Goal: Register for event/course

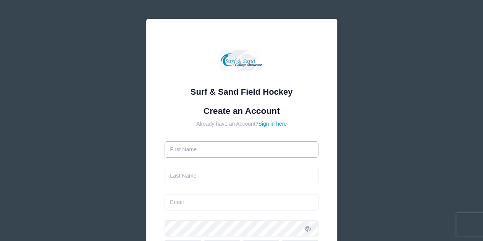
click at [186, 148] on input "text" at bounding box center [242, 149] width 154 height 16
type input "Sarah"
type input "Fritts"
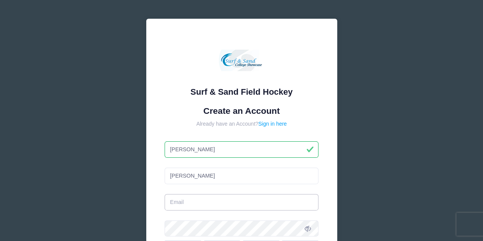
type input "sarahfriedman1120@gmail.com"
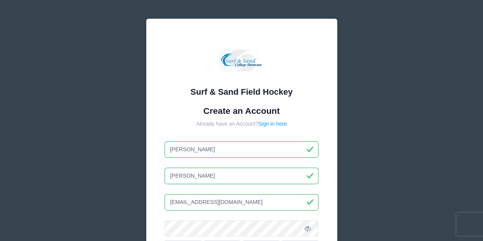
scroll to position [99, 0]
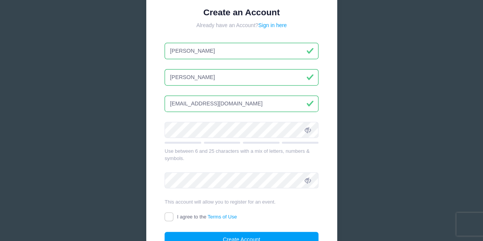
type input "Sarah"
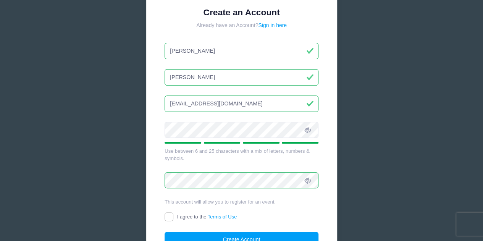
scroll to position [173, 0]
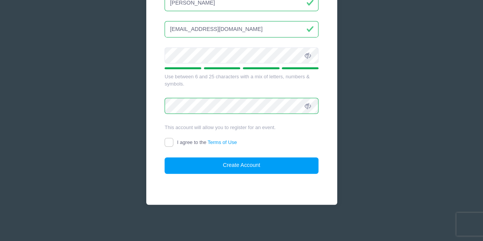
click at [163, 141] on div "Surf & Sand Field Hockey Create an Account Already have an Account? Sign in her…" at bounding box center [241, 25] width 191 height 359
click at [168, 142] on input "I agree to the Terms of Use" at bounding box center [169, 142] width 9 height 9
checkbox input "true"
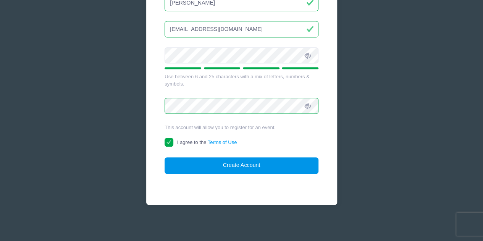
click at [225, 160] on button "Create Account" at bounding box center [242, 165] width 154 height 16
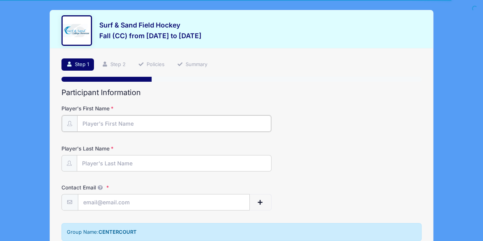
click at [174, 125] on input "Player's First Name" at bounding box center [174, 123] width 194 height 16
type input "Caroline"
click at [157, 165] on input "Player's Last Name" at bounding box center [174, 163] width 194 height 16
type input "[PERSON_NAME]"
click at [108, 197] on input "Contact Email" at bounding box center [163, 202] width 171 height 16
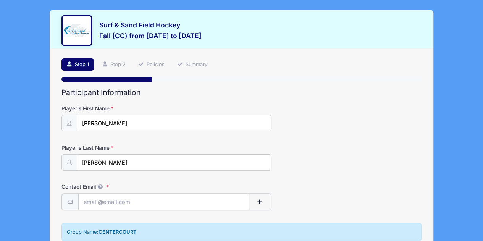
type input "sarahfriedman1120@gmail.com"
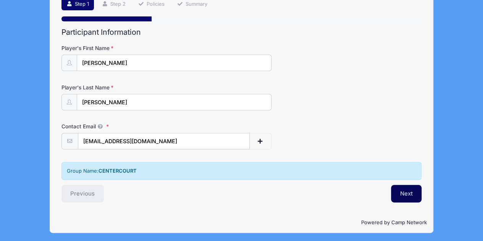
click at [413, 196] on button "Next" at bounding box center [406, 194] width 31 height 18
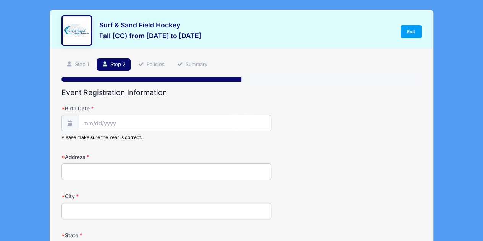
scroll to position [0, 0]
click at [162, 162] on div "Address" at bounding box center [241, 166] width 360 height 27
click at [128, 127] on input "Birth Date" at bounding box center [174, 123] width 193 height 16
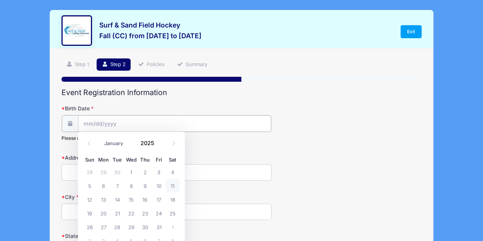
click at [118, 123] on input "Birth Date" at bounding box center [174, 123] width 193 height 16
click at [366, 140] on div "Birth Date Please make sure the Year is correct." at bounding box center [241, 123] width 360 height 36
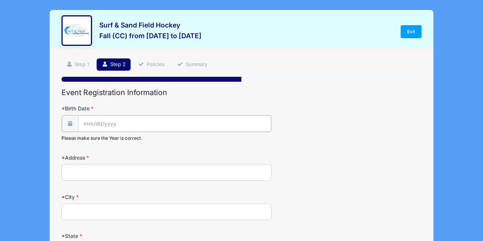
click at [82, 122] on input "Birth Date" at bounding box center [174, 123] width 193 height 16
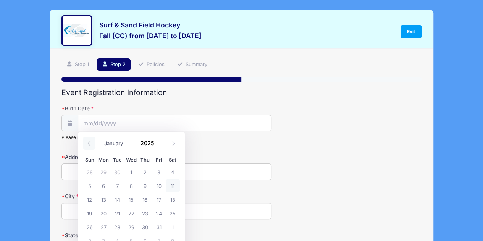
click at [89, 142] on icon at bounding box center [88, 143] width 3 height 5
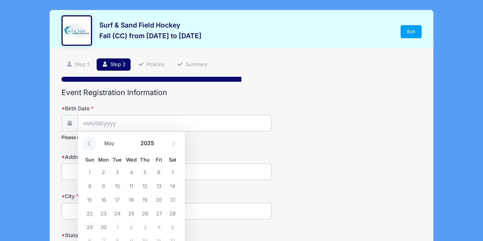
click at [89, 142] on icon at bounding box center [88, 143] width 3 height 5
click at [87, 147] on span at bounding box center [89, 143] width 13 height 13
select select "0"
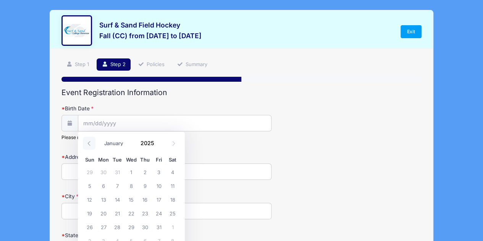
click at [87, 147] on span at bounding box center [89, 143] width 13 height 13
type input "2024"
click at [87, 147] on span at bounding box center [89, 143] width 13 height 13
select select "9"
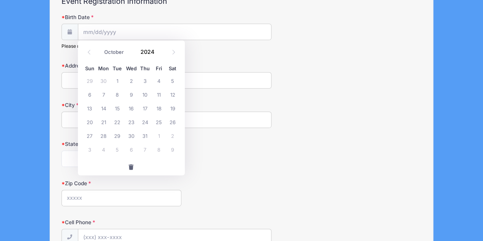
scroll to position [90, 0]
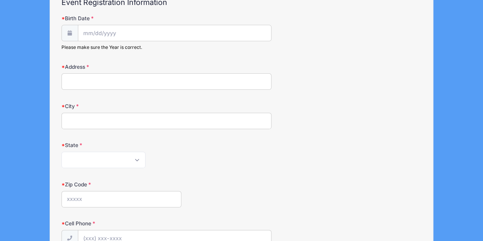
type input "2025"
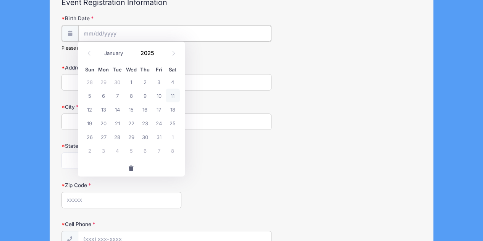
click at [80, 32] on input "Birth Date" at bounding box center [174, 33] width 193 height 16
click at [88, 52] on icon at bounding box center [89, 53] width 5 height 5
select select "6"
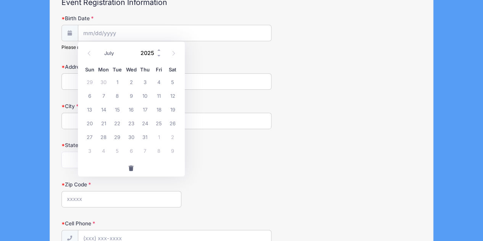
click at [140, 47] on input "2025" at bounding box center [149, 52] width 25 height 11
click at [159, 55] on span at bounding box center [159, 56] width 5 height 6
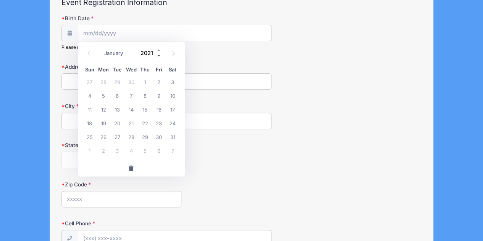
click at [159, 55] on span at bounding box center [159, 56] width 5 height 6
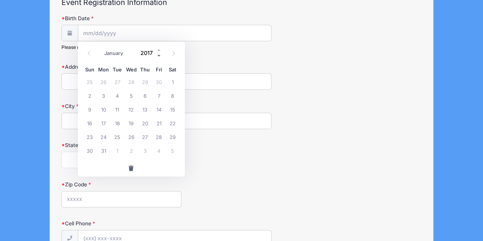
type input "2016"
click at [171, 52] on icon at bounding box center [173, 53] width 5 height 5
select select "7"
click at [118, 93] on span "9" at bounding box center [117, 96] width 14 height 14
type input "[DATE]"
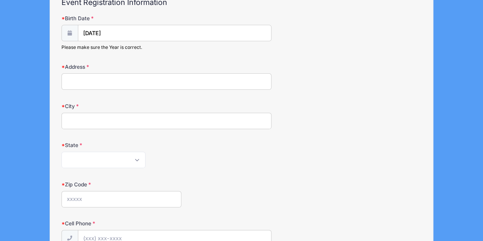
click at [118, 82] on input "Address" at bounding box center [166, 81] width 210 height 16
type input "[STREET_ADDRESS]"
type input "Summit"
select select "NJ"
type input "07901"
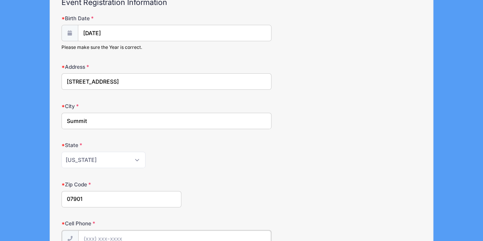
type input "[PHONE_NUMBER]"
type input "[EMAIL_ADDRESS][DOMAIN_NAME]"
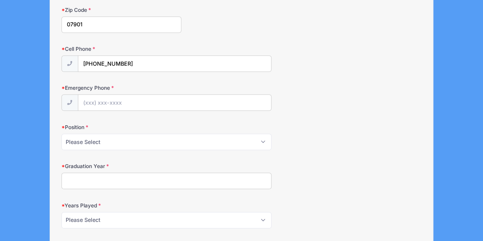
scroll to position [272, 0]
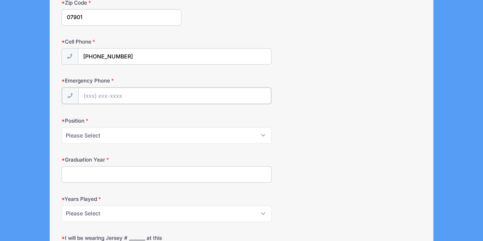
click at [176, 87] on input "Emergency Phone" at bounding box center [174, 95] width 193 height 16
type input "[PHONE_NUMBER]"
click at [149, 139] on select "Please Select Forward Midfielder Fullback Goalie" at bounding box center [166, 134] width 210 height 16
select select "Midfielder"
click at [61, 126] on select "Please Select Forward Midfielder Fullback Goalie" at bounding box center [166, 134] width 210 height 16
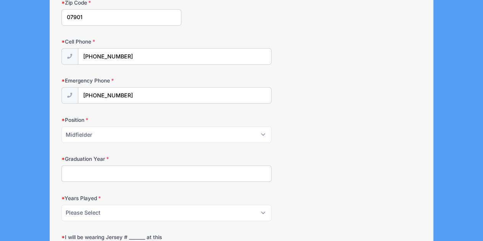
click at [106, 171] on input "Graduation Year" at bounding box center [166, 173] width 210 height 16
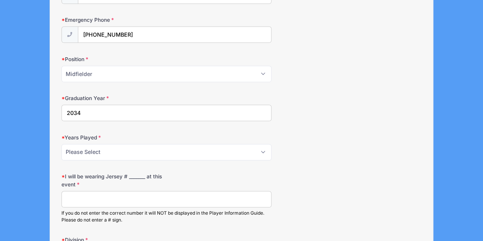
type input "2034"
click at [115, 149] on select "Please Select 1 2 3 4 5 6 7 8 9 10+" at bounding box center [166, 152] width 210 height 16
select select "3"
click at [61, 144] on select "Please Select 1 2 3 4 5 6 7 8 9 10+" at bounding box center [166, 152] width 210 height 16
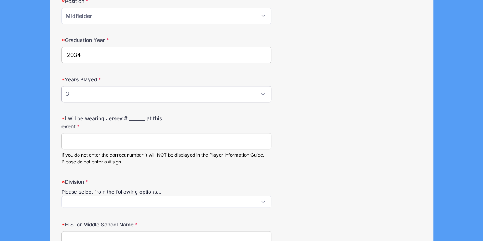
scroll to position [393, 0]
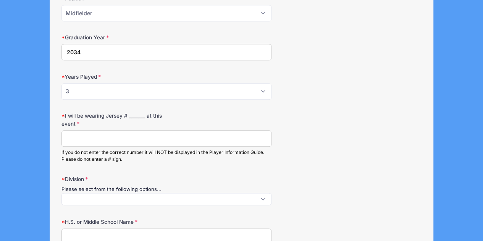
click at [158, 139] on input "I will be wearing Jersey # _______ at this event" at bounding box center [166, 138] width 210 height 16
type input "N"
click at [178, 194] on span at bounding box center [166, 199] width 210 height 12
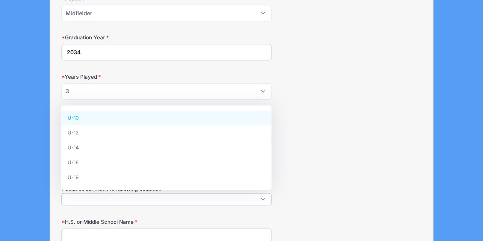
click at [356, 124] on div "I will be wearing Jersey # _______ at this event If you do not enter the correc…" at bounding box center [241, 137] width 360 height 51
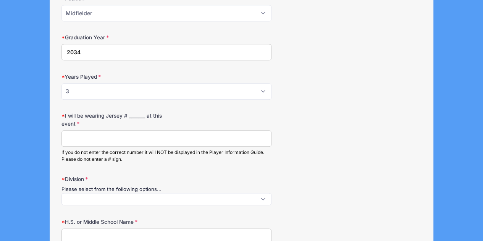
scroll to position [410, 0]
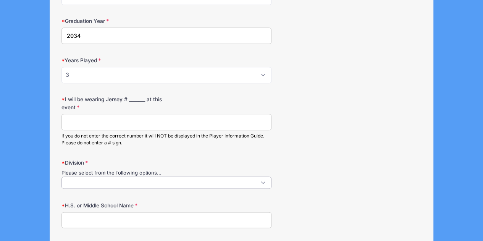
click at [192, 181] on span at bounding box center [166, 182] width 210 height 12
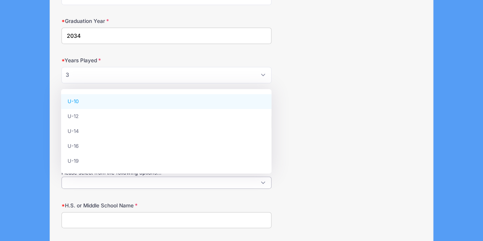
click at [354, 162] on div "Division Please select from the following options... U-10 U-12 U-14 U-16 U-19" at bounding box center [241, 174] width 360 height 30
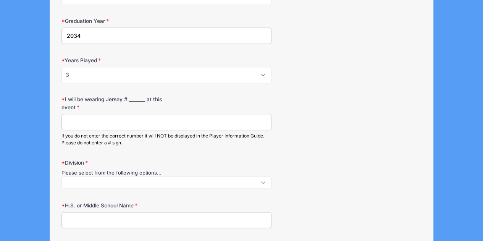
click at [170, 118] on input "I will be wearing Jersey # _______ at this event" at bounding box center [166, 122] width 210 height 16
type input "23"
click at [157, 176] on span at bounding box center [166, 182] width 210 height 12
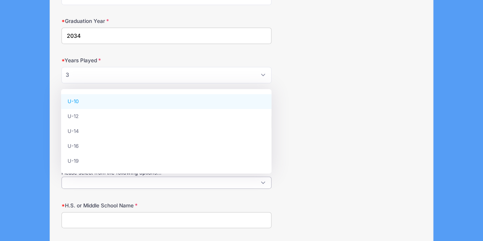
select select "U-10"
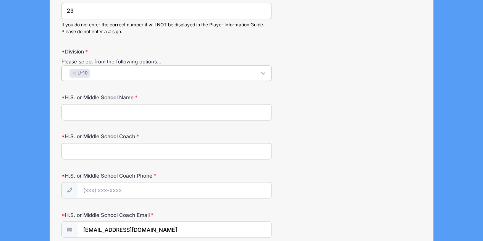
scroll to position [521, 0]
click at [143, 113] on input "H.S. or Middle School Name" at bounding box center [166, 111] width 210 height 16
click at [132, 107] on input "H.S. or Middle School Name" at bounding box center [166, 111] width 210 height 16
click at [107, 110] on input "H.S. or Middle School Name" at bounding box center [166, 111] width 210 height 16
type input "Centercourt"
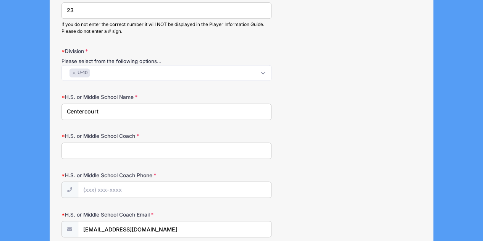
click at [118, 155] on form "Birth Date 08/09/2016 Please make sure the Year is correct. Address 16 Hillside…" at bounding box center [241, 75] width 360 height 985
click at [115, 149] on input "H.S. or Middle School Coach" at bounding box center [166, 150] width 210 height 16
type input "Jessica Gatti"
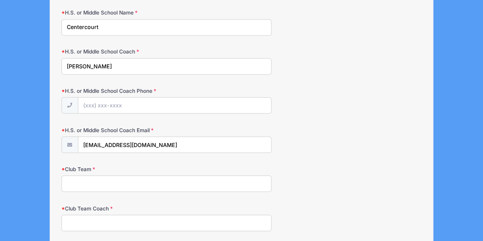
scroll to position [606, 0]
click at [146, 104] on input "H.S. or Middle School Coach Phone" at bounding box center [174, 105] width 193 height 16
click at [338, 126] on div "H.S. or Middle School Coach Email sarahfriedman1120@gmail.com" at bounding box center [241, 139] width 360 height 27
click at [157, 107] on input "H.S. or Middle School Coach Phone" at bounding box center [174, 105] width 193 height 16
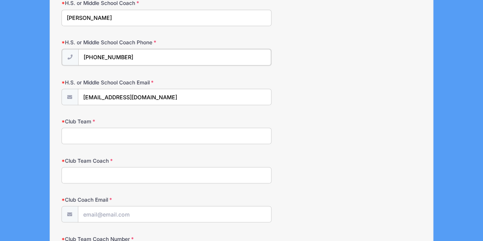
scroll to position [656, 0]
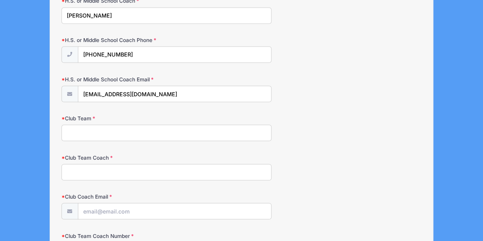
click at [176, 129] on input "Club Team" at bounding box center [166, 132] width 210 height 16
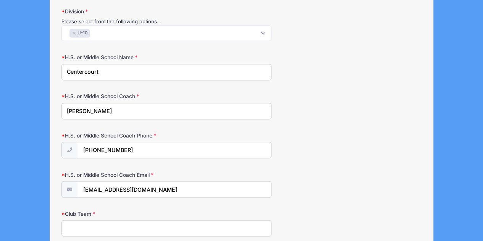
scroll to position [560, 0]
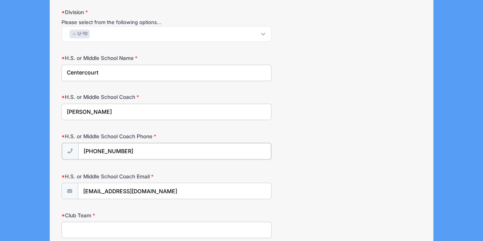
drag, startPoint x: 134, startPoint y: 142, endPoint x: 69, endPoint y: 145, distance: 65.0
click at [69, 145] on div "(646) 763-2350" at bounding box center [166, 150] width 210 height 17
paste input "973) 986-2608"
type input "(973) 986-2608"
click at [322, 124] on form "Birth Date 08/09/2016 Please make sure the Year is correct. Address 16 Hillside…" at bounding box center [241, 37] width 360 height 985
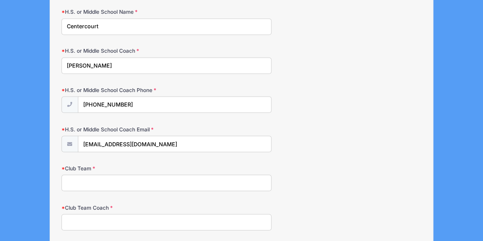
scroll to position [610, 0]
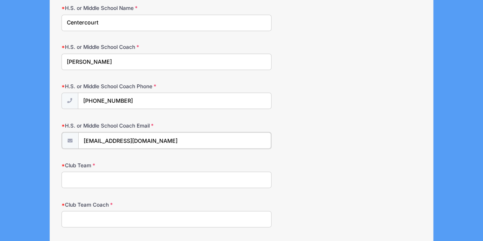
drag, startPoint x: 178, startPoint y: 136, endPoint x: 82, endPoint y: 134, distance: 95.5
click at [82, 134] on input "[EMAIL_ADDRESS][DOMAIN_NAME]" at bounding box center [174, 140] width 193 height 16
paste input "jgatti@centercourtclub"
type input "jgatti@centercourtclub.com"
click at [353, 160] on div "Club Team" at bounding box center [241, 173] width 360 height 27
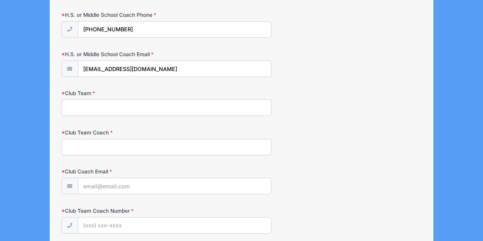
scroll to position [683, 0]
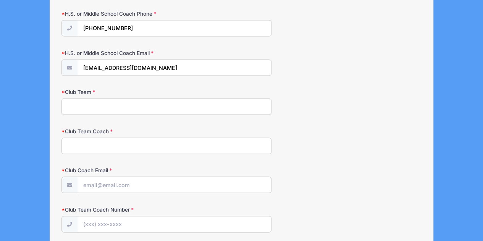
click at [96, 98] on input "Club Team" at bounding box center [166, 106] width 210 height 16
paste input "CFHC ENERGY"
type input "CFHC ENERGY"
click at [112, 139] on input "Club Team Coach" at bounding box center [166, 145] width 210 height 16
type input "Jessica Gatti"
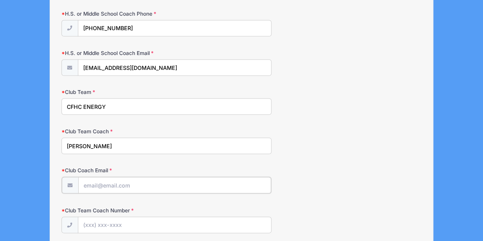
click at [141, 181] on input "Club Coach Email" at bounding box center [174, 185] width 193 height 16
drag, startPoint x: 158, startPoint y: 62, endPoint x: 76, endPoint y: 65, distance: 81.4
click at [76, 65] on div "jgatti@centercourtclub.com" at bounding box center [166, 67] width 210 height 17
click at [118, 182] on input "Club Coach Email" at bounding box center [174, 185] width 193 height 16
paste input "jgatti@centercourtclub.com"
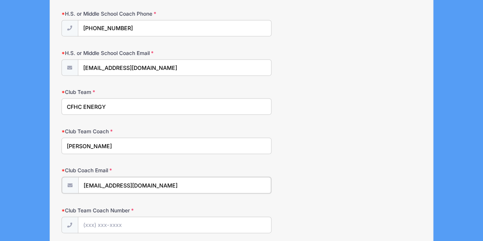
type input "jgatti@centercourtclub.com"
click at [359, 134] on div "Club Team Coach Jessica Gatti" at bounding box center [241, 140] width 360 height 27
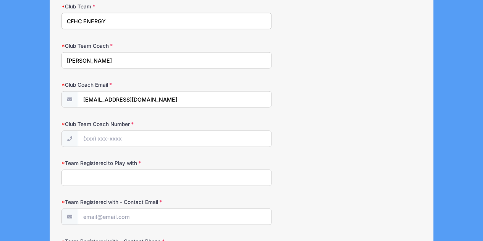
scroll to position [696, 0]
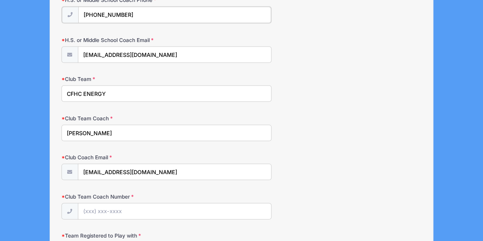
drag, startPoint x: 144, startPoint y: 12, endPoint x: 77, endPoint y: 17, distance: 67.0
click at [77, 17] on div "(973) 986-2608" at bounding box center [166, 14] width 210 height 17
click at [113, 204] on input "Club Team Coach Number" at bounding box center [174, 210] width 193 height 16
paste input "(973) 986-2608"
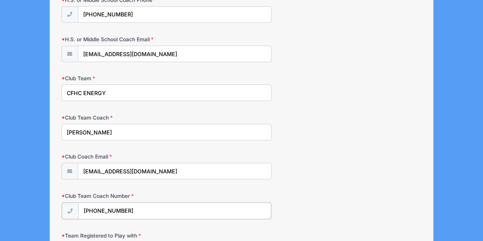
type input "(973) 986-2608"
click at [328, 152] on div "Club Coach Email jgatti@centercourtclub.com" at bounding box center [241, 165] width 360 height 27
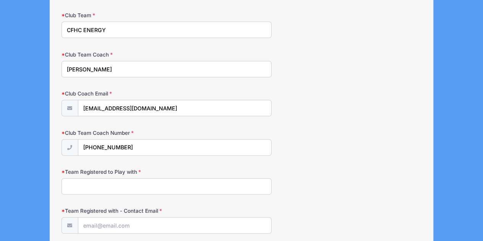
scroll to position [759, 0]
drag, startPoint x: 111, startPoint y: 22, endPoint x: 63, endPoint y: 26, distance: 48.7
click at [63, 26] on input "CFHC ENERGY" at bounding box center [166, 29] width 210 height 16
click at [107, 184] on input "Team Registered to Play with" at bounding box center [166, 186] width 210 height 16
paste input "CFHC ENERGY"
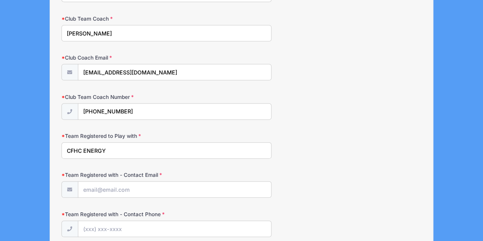
scroll to position [798, 0]
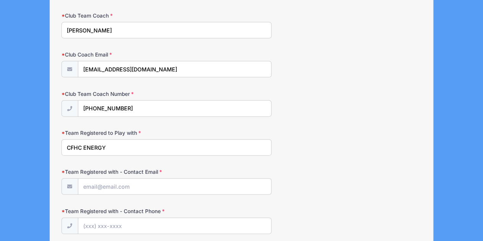
type input "CFHC ENERGY"
click at [142, 181] on input "Team Registered with - Contact Email" at bounding box center [174, 187] width 193 height 16
click at [314, 51] on div "Club Coach Email jgatti@centercourtclub.com" at bounding box center [241, 64] width 360 height 27
drag, startPoint x: 159, startPoint y: 64, endPoint x: 79, endPoint y: 63, distance: 79.8
click at [79, 63] on input "jgatti@centercourtclub.com" at bounding box center [174, 69] width 193 height 16
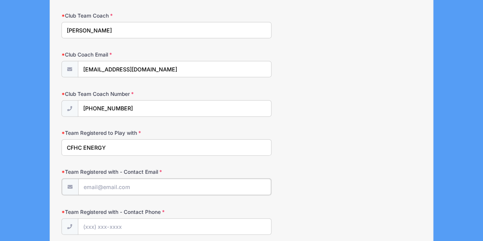
click at [121, 181] on input "Team Registered with - Contact Email" at bounding box center [174, 187] width 193 height 16
paste input "jgatti@centercourtclub.com"
type input "jgatti@centercourtclub.com"
drag, startPoint x: 131, startPoint y: 104, endPoint x: 66, endPoint y: 102, distance: 64.9
click at [66, 102] on div "(973) 986-2608" at bounding box center [166, 108] width 210 height 17
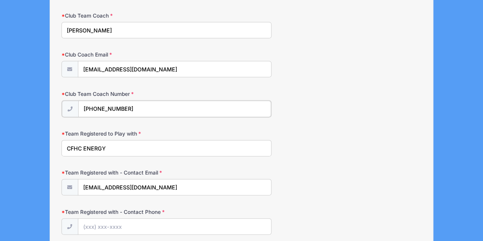
paste input "text"
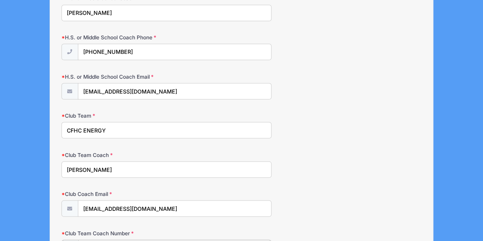
scroll to position [659, 0]
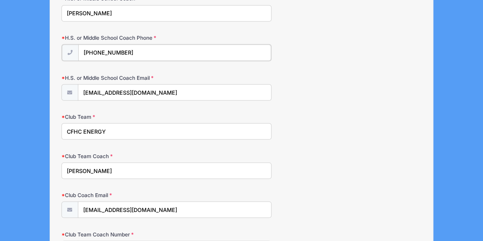
drag, startPoint x: 131, startPoint y: 51, endPoint x: 70, endPoint y: 47, distance: 60.4
click at [70, 47] on div "(973) 986-2608" at bounding box center [166, 52] width 210 height 17
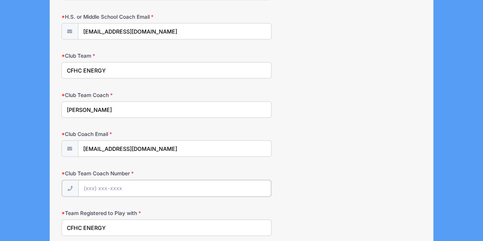
scroll to position [719, 0]
click at [121, 181] on input "Club Team Coach Number" at bounding box center [174, 188] width 193 height 16
paste input "(973) 986-2608"
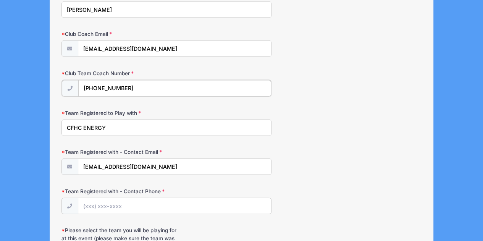
type input "(973) 986-2608"
click at [124, 197] on input "Team Registered with - Contact Phone" at bounding box center [174, 205] width 193 height 16
paste input "(973) 986-2608"
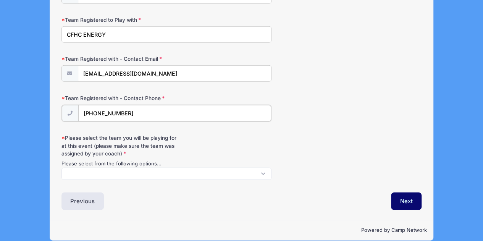
scroll to position [913, 0]
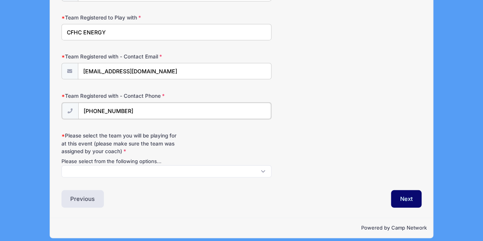
type input "(973) 986-2608"
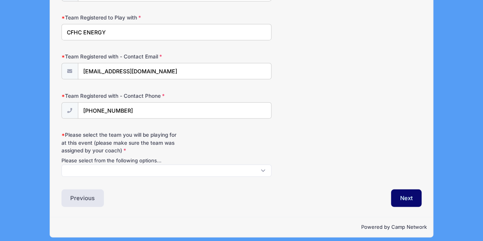
click at [179, 166] on span at bounding box center [166, 171] width 210 height 12
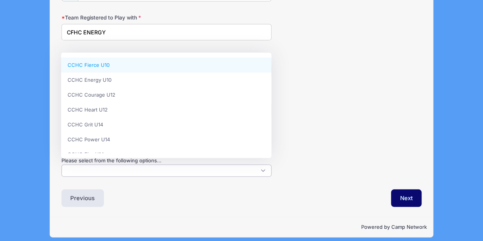
scroll to position [913, 0]
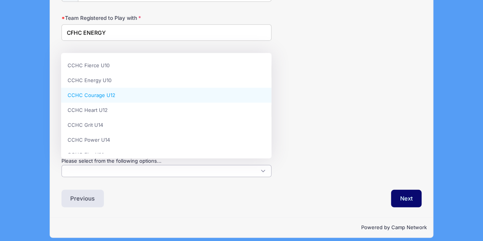
select select "CCHC Energy U10"
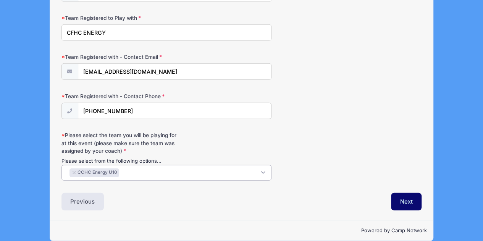
scroll to position [7, 0]
click at [410, 193] on button "Next" at bounding box center [406, 202] width 31 height 18
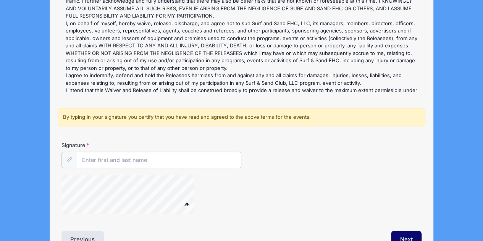
scroll to position [124, 0]
click at [121, 163] on input "Signature" at bounding box center [159, 160] width 164 height 16
click at [203, 172] on div "Signature Sarah Fritts" at bounding box center [242, 181] width 368 height 80
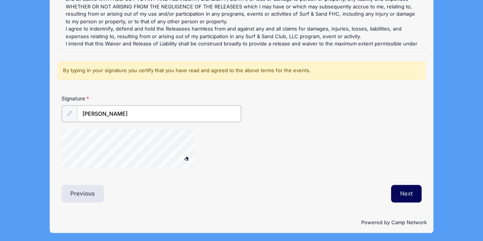
type input "Sarah Fritts"
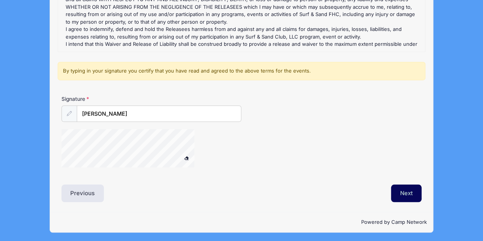
click at [399, 190] on button "Next" at bounding box center [406, 193] width 31 height 18
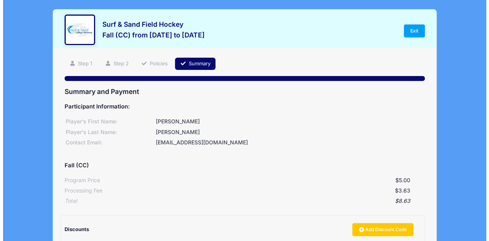
scroll to position [111, 0]
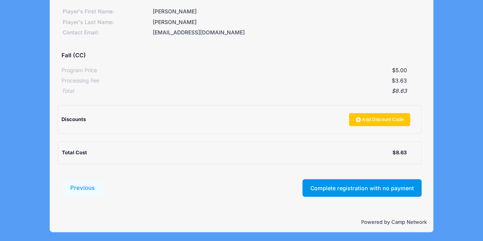
click at [359, 188] on button "Complete registration with no payment" at bounding box center [361, 188] width 119 height 18
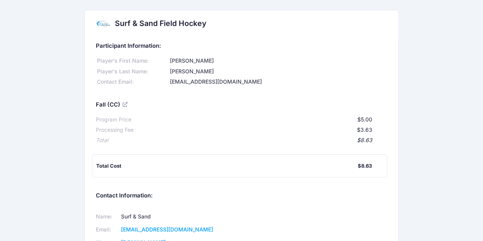
scroll to position [61, 0]
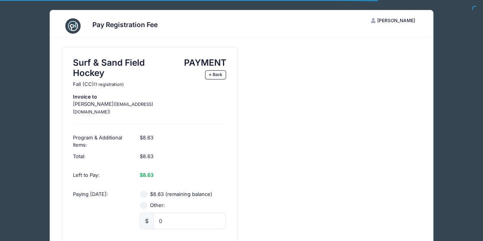
scroll to position [75, 0]
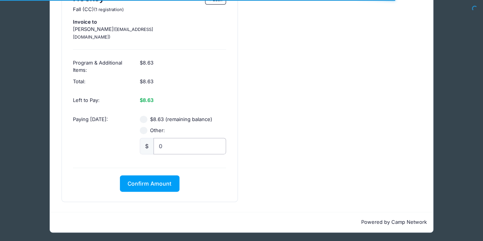
radio input "true"
click at [182, 146] on input "0" at bounding box center [189, 146] width 73 height 16
click at [145, 117] on input "$8.63 (remaining balance)" at bounding box center [144, 120] width 8 height 8
radio input "true"
click at [150, 180] on span "Confirm Amount" at bounding box center [150, 183] width 44 height 6
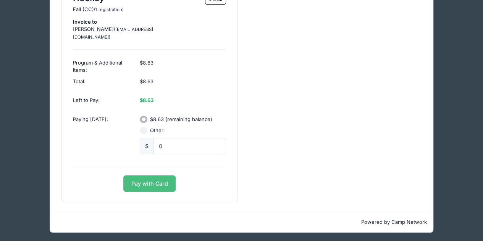
click at [150, 179] on button "Pay with Card" at bounding box center [149, 183] width 52 height 16
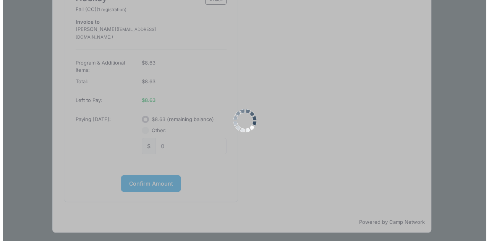
scroll to position [68, 0]
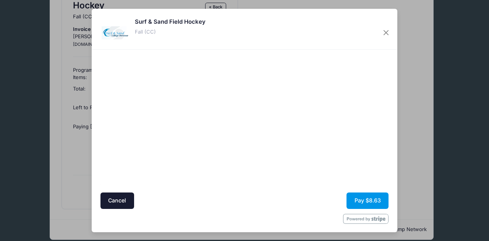
click at [371, 197] on button "Pay $8.63" at bounding box center [367, 200] width 42 height 16
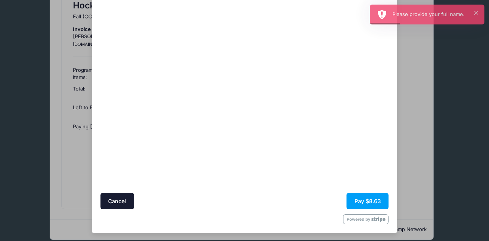
scroll to position [65, 0]
click at [367, 203] on button "Pay $8.63" at bounding box center [367, 201] width 42 height 16
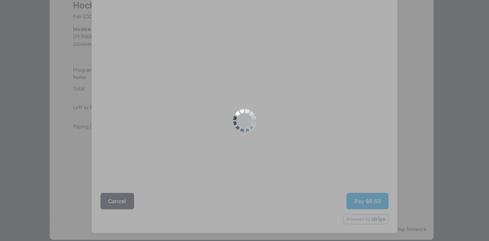
scroll to position [0, 0]
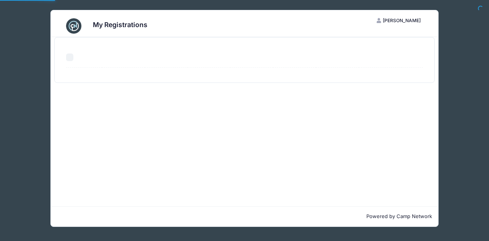
select select "50"
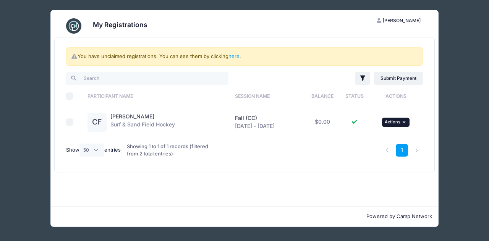
click at [403, 122] on button "... Actions" at bounding box center [395, 122] width 27 height 9
click at [378, 137] on link "View Registration" at bounding box center [373, 138] width 69 height 15
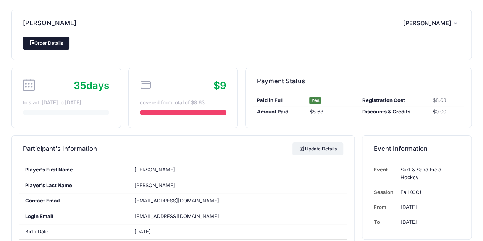
click at [61, 44] on link "Order Details" at bounding box center [46, 43] width 47 height 13
